Goal: Task Accomplishment & Management: Manage account settings

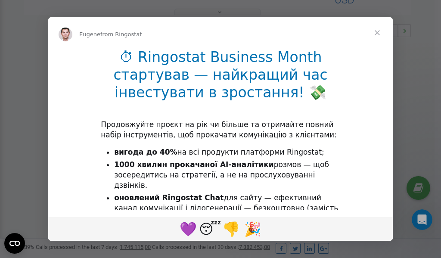
click at [379, 32] on span "Close" at bounding box center [377, 32] width 31 height 31
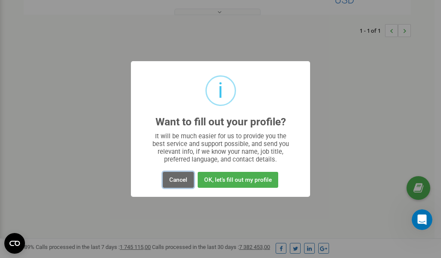
click at [180, 177] on button "Cancel" at bounding box center [178, 180] width 31 height 16
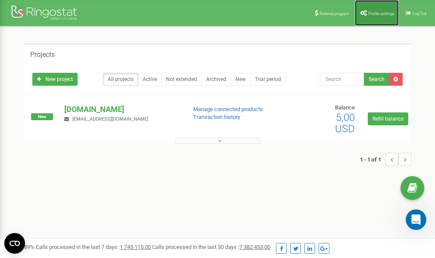
click at [377, 16] on link "Profile settings" at bounding box center [377, 13] width 44 height 26
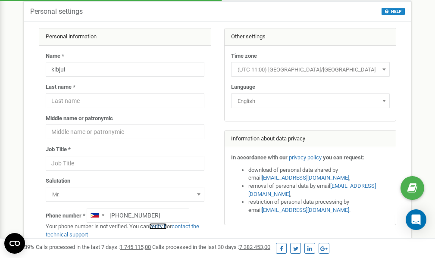
click at [162, 226] on link "verify it" at bounding box center [158, 226] width 18 height 6
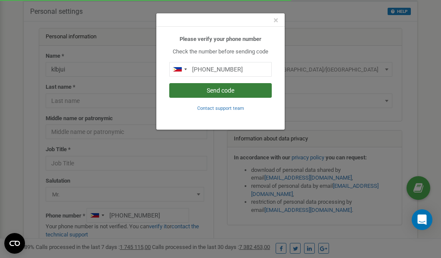
click at [220, 89] on button "Send code" at bounding box center [220, 90] width 103 height 15
